Goal: Task Accomplishment & Management: Complete application form

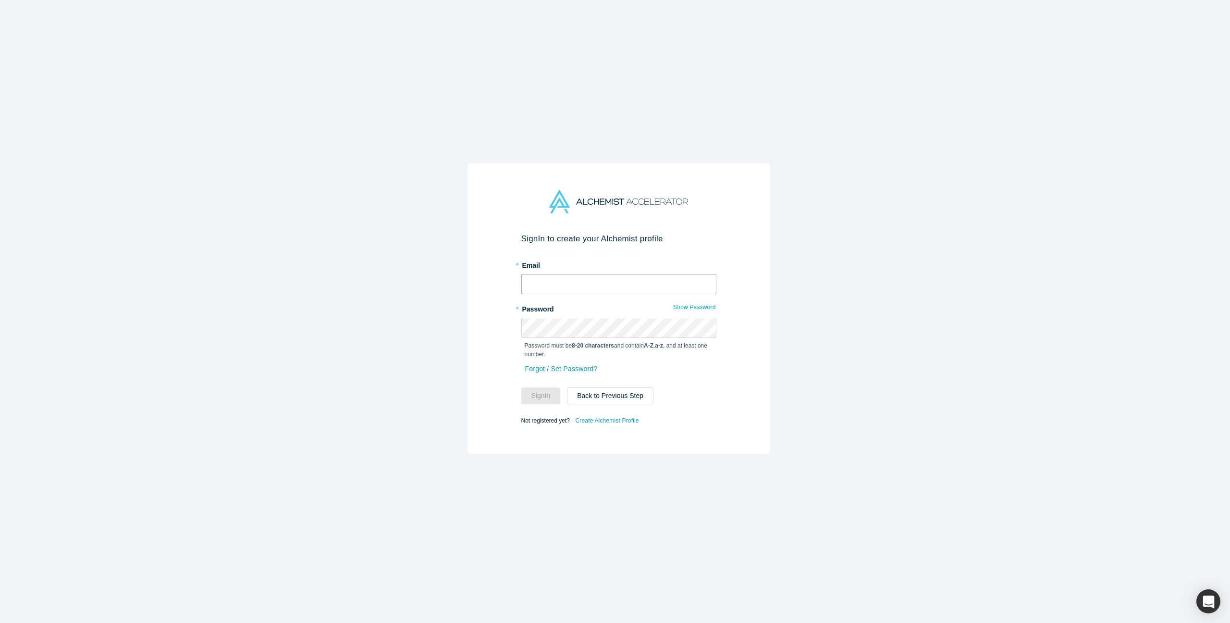
click at [586, 278] on input "text" at bounding box center [618, 284] width 195 height 20
type input "[EMAIL_ADDRESS][DOMAIN_NAME]"
drag, startPoint x: 538, startPoint y: 395, endPoint x: 549, endPoint y: 389, distance: 12.7
click at [538, 395] on button "Sign In" at bounding box center [540, 395] width 39 height 17
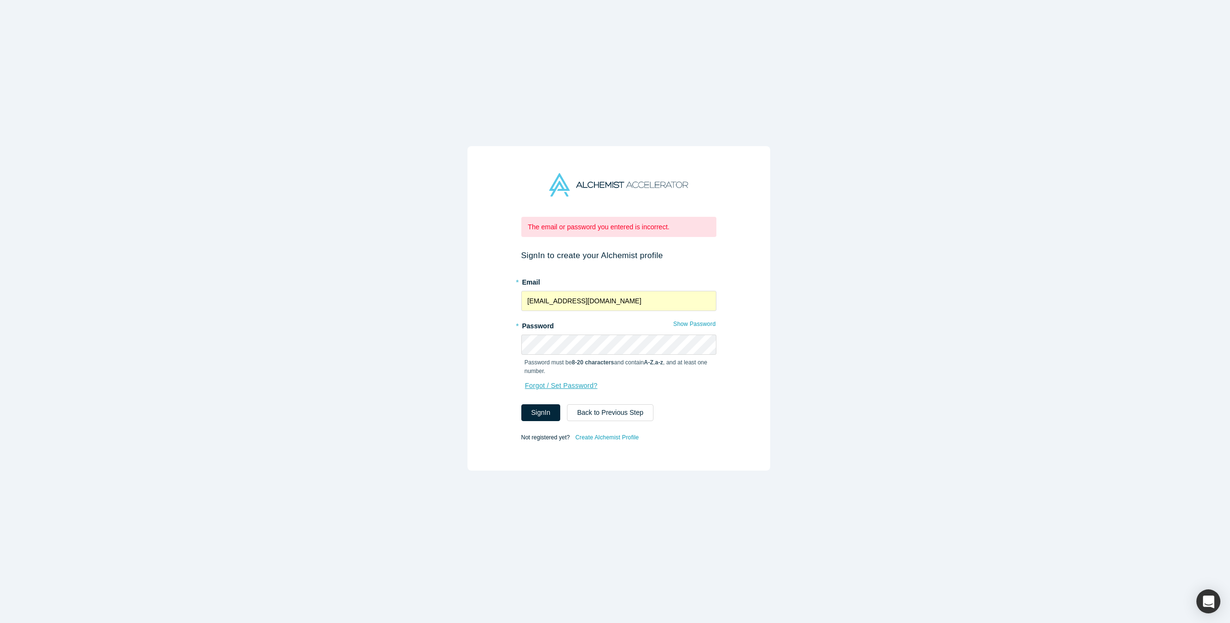
click at [550, 382] on link "Forgot / Set Password?" at bounding box center [562, 385] width 74 height 17
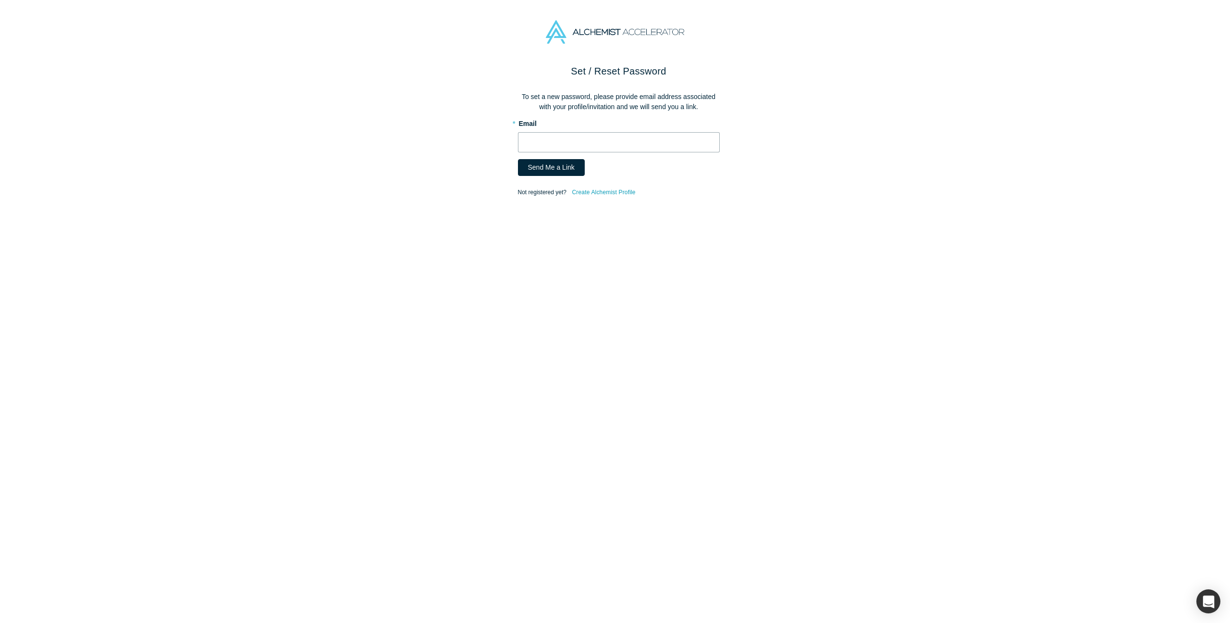
click at [587, 140] on input "text" at bounding box center [619, 142] width 202 height 20
type input "[EMAIL_ADDRESS][DOMAIN_NAME]"
click at [545, 168] on button "Send Me a Link" at bounding box center [551, 167] width 67 height 17
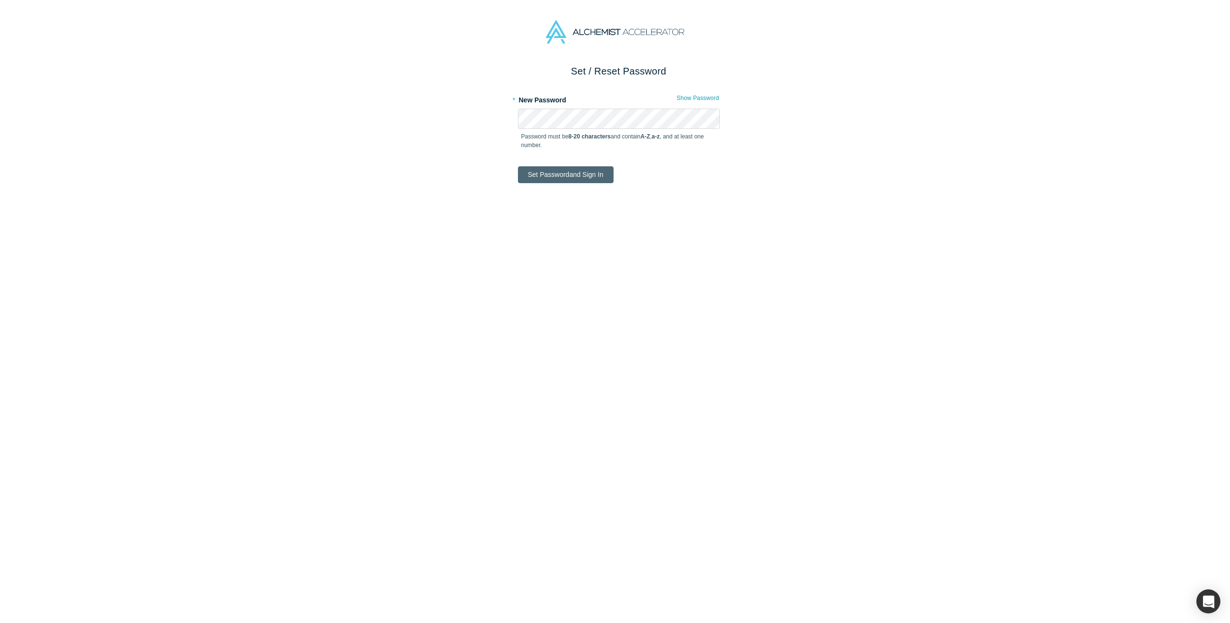
click at [567, 172] on button "Set Password and Sign In" at bounding box center [566, 174] width 96 height 17
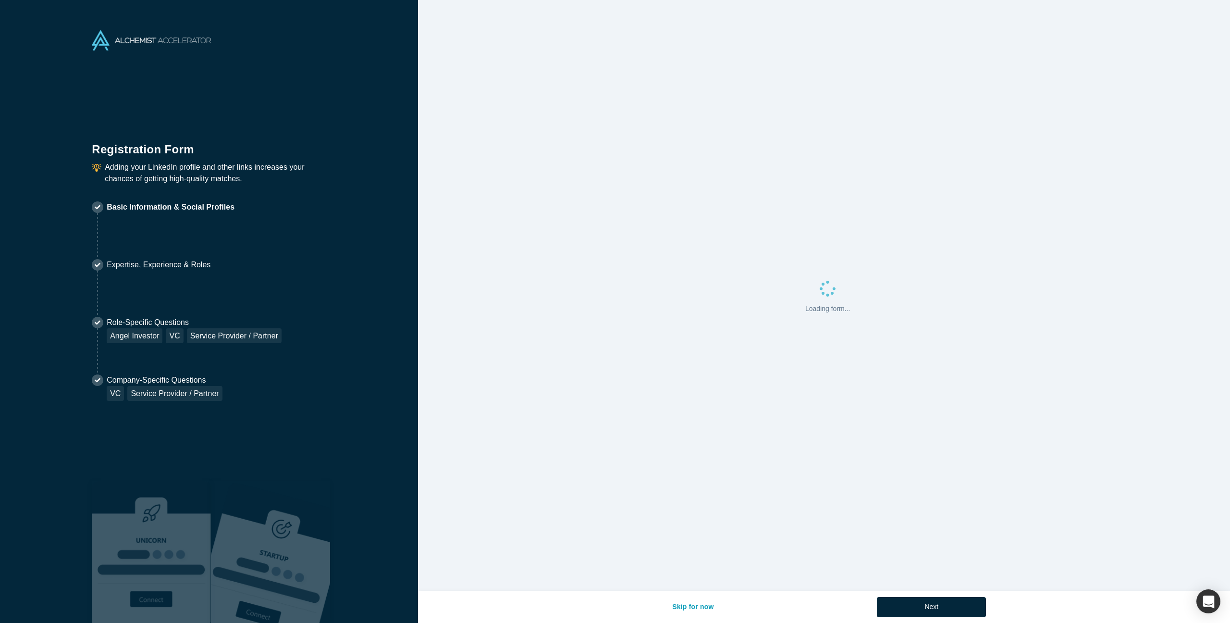
select select "US"
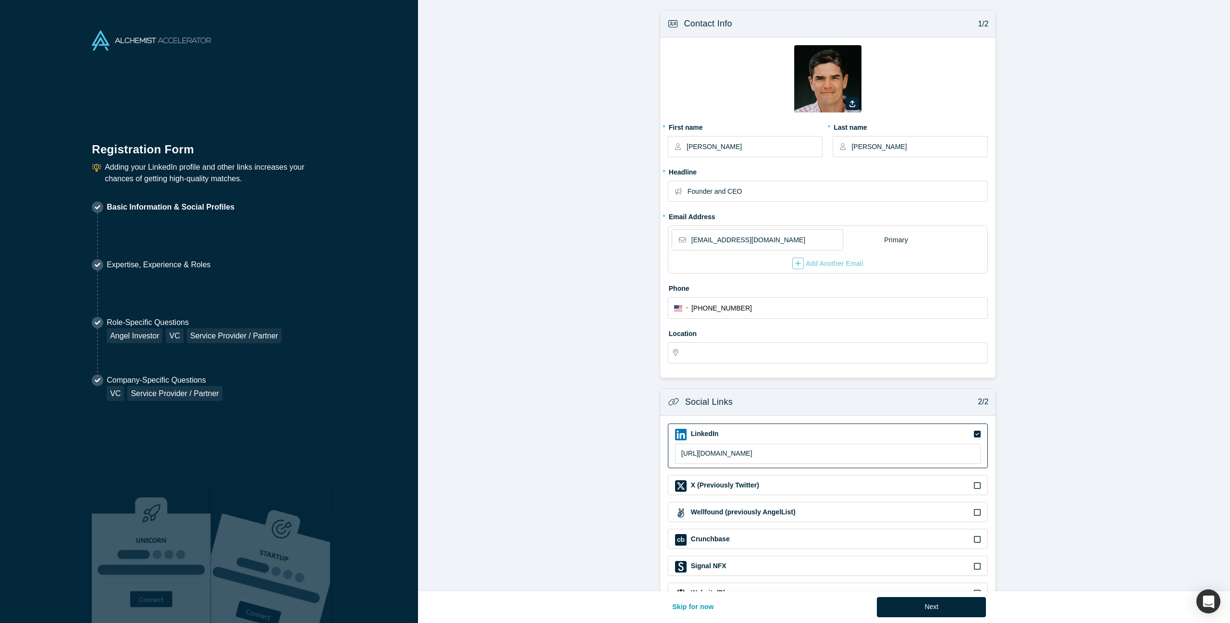
type input "Bozeman, MT, USA"
